Goal: Task Accomplishment & Management: Manage account settings

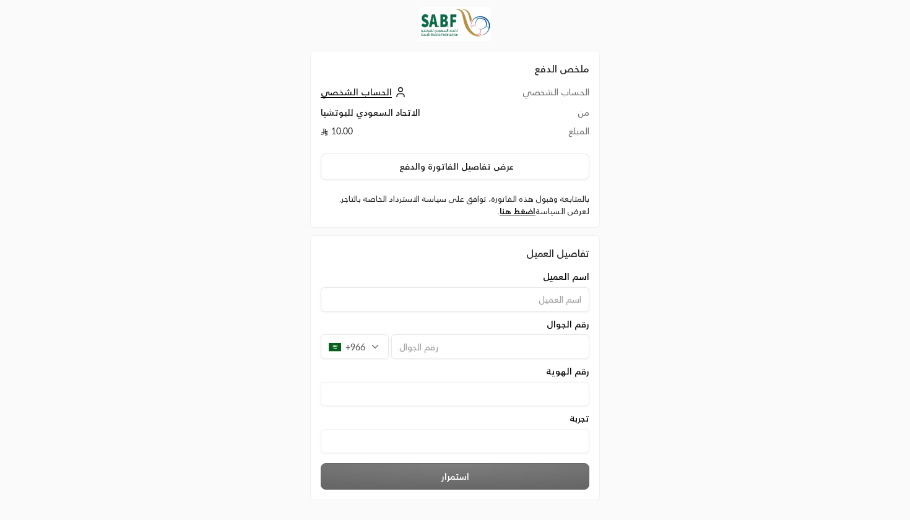
click at [907, 174] on div "ملخص الدفع الحساب الشخصي الحساب الشخصي من الاتحاد السعودي للبوتشيا المبلغ 10.00…" at bounding box center [455, 285] width 910 height 571
click at [824, 144] on div "ملخص الدفع الحساب الشخصي الحساب الشخصي من الاتحاد السعودي للبوتشيا المبلغ 10.00…" at bounding box center [455, 285] width 910 height 571
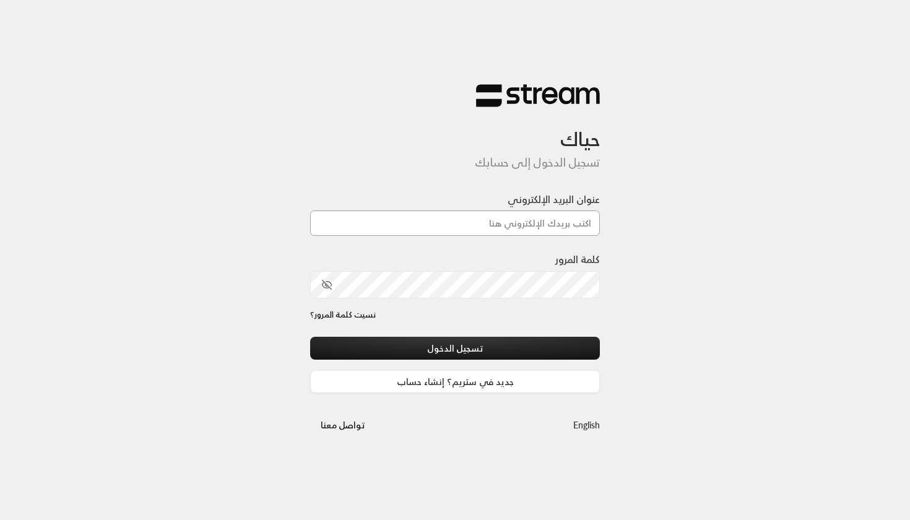
type input "[EMAIL_ADDRESS][DOMAIN_NAME]"
click at [455, 348] on button "تسجيل الدخول" at bounding box center [455, 348] width 290 height 23
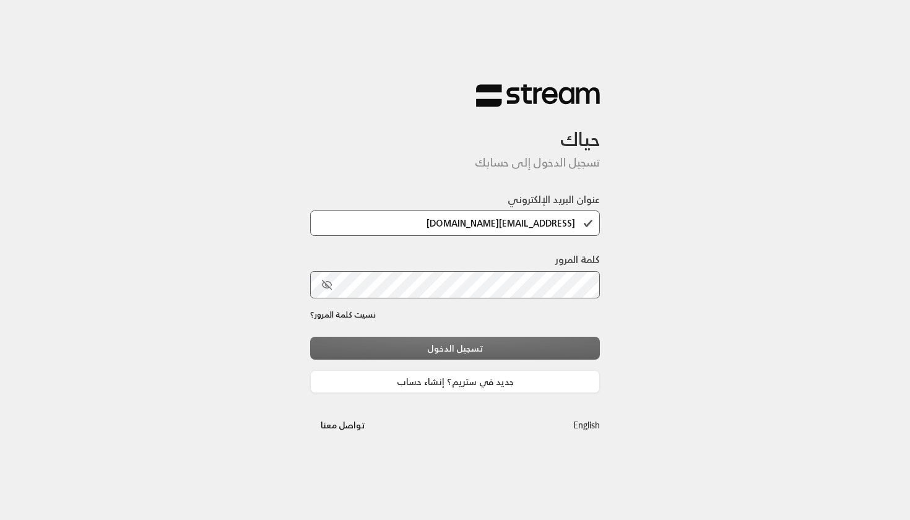
click at [423, 358] on div "تسجيل الدخول جديد في ستريم؟ إنشاء حساب" at bounding box center [455, 365] width 290 height 56
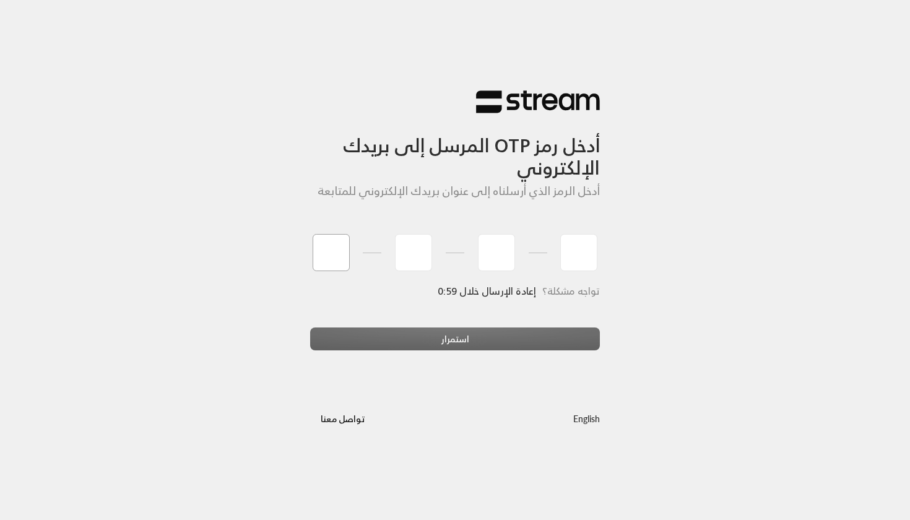
click at [339, 257] on input "tel" at bounding box center [331, 252] width 37 height 37
type input "5"
type input "4"
type input "0"
type input "9"
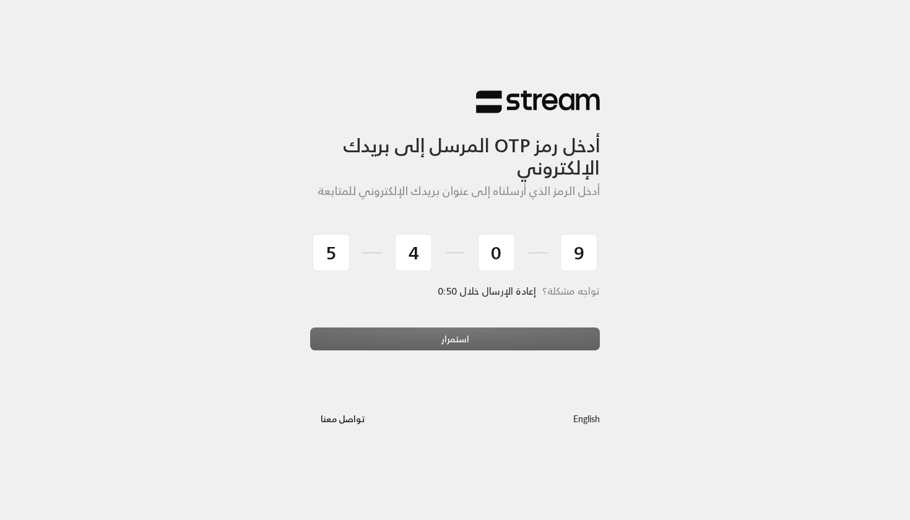
click at [337, 332] on div "استمرار" at bounding box center [455, 343] width 290 height 33
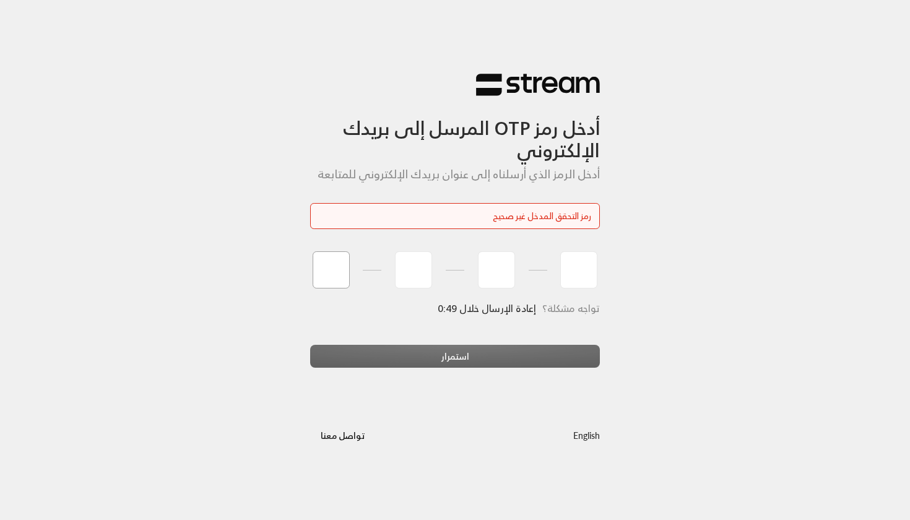
click at [342, 278] on input "tel" at bounding box center [331, 269] width 37 height 37
type input "8"
type input "1"
type input "5"
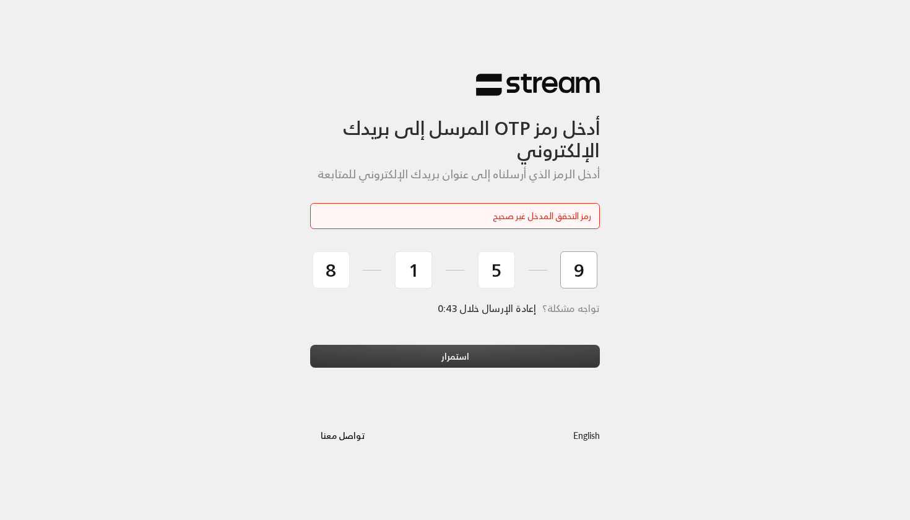
type input "9"
click at [343, 358] on button "استمرار" at bounding box center [455, 356] width 290 height 23
